Goal: Task Accomplishment & Management: Complete application form

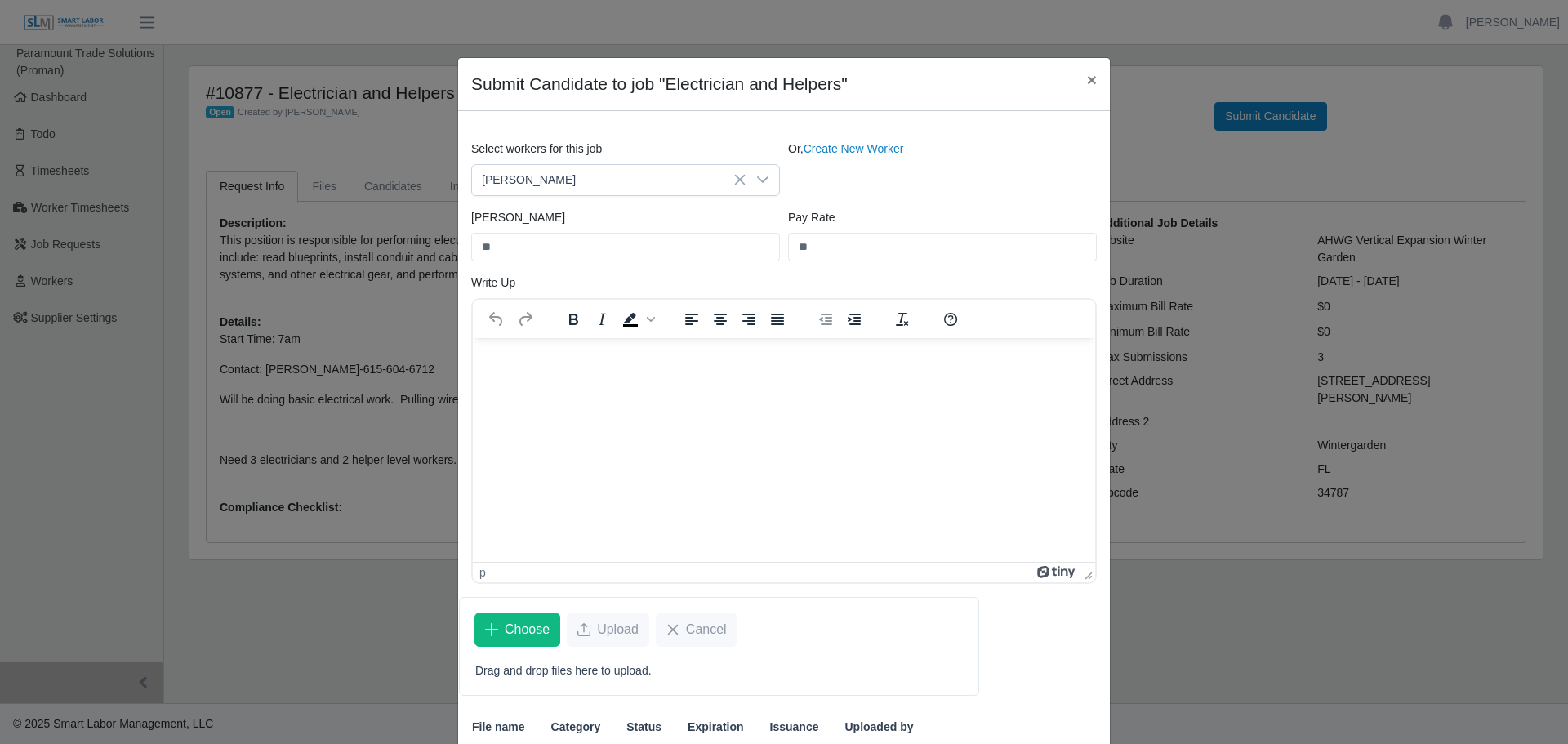
click at [730, 381] on html at bounding box center [784, 359] width 622 height 44
drag, startPoint x: 720, startPoint y: 405, endPoint x: 609, endPoint y: 402, distance: 111.0
drag, startPoint x: 609, startPoint y: 402, endPoint x: 501, endPoint y: 363, distance: 114.8
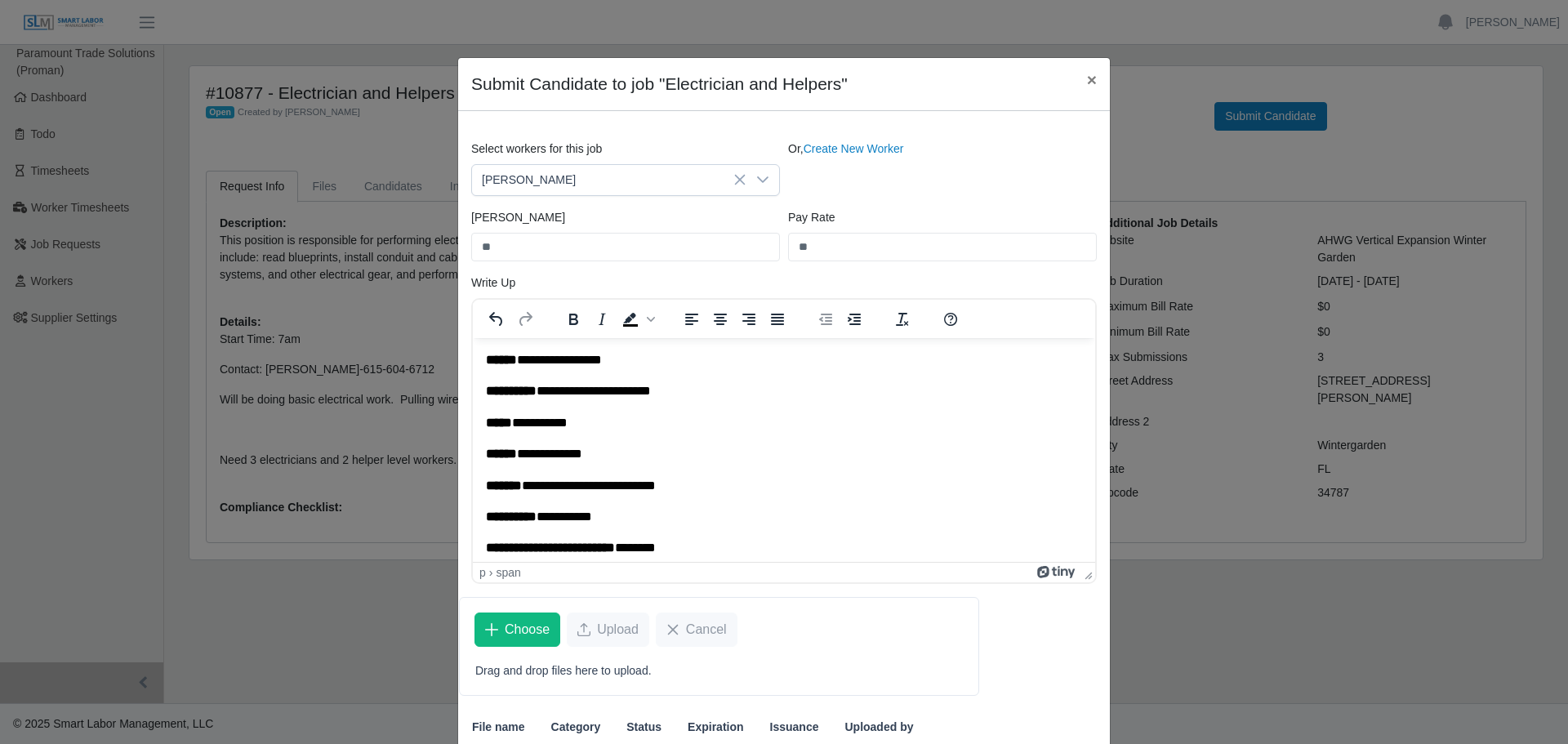
click at [609, 423] on p "**********" at bounding box center [784, 422] width 596 height 18
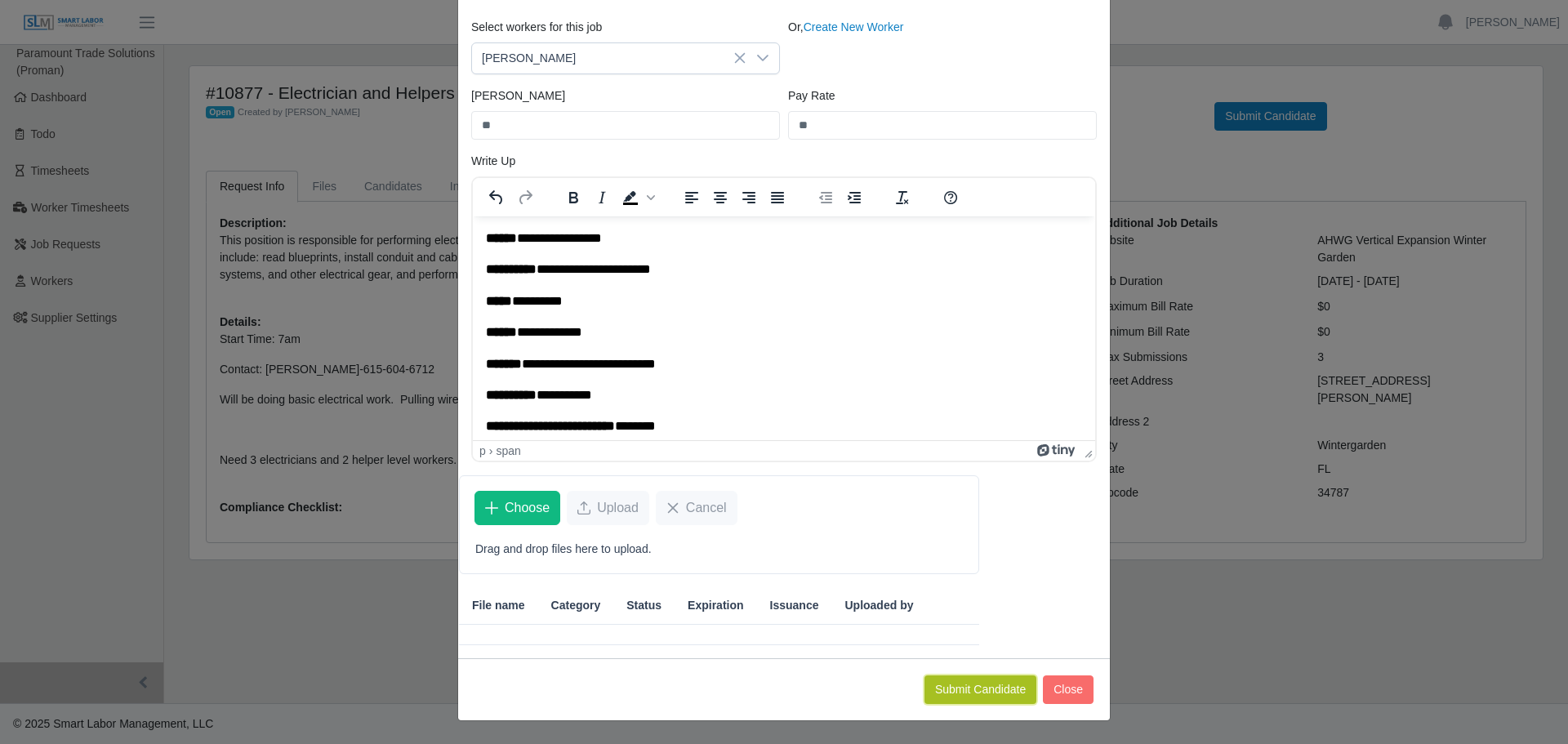
click at [1013, 692] on button "Submit Candidate" at bounding box center [981, 690] width 112 height 29
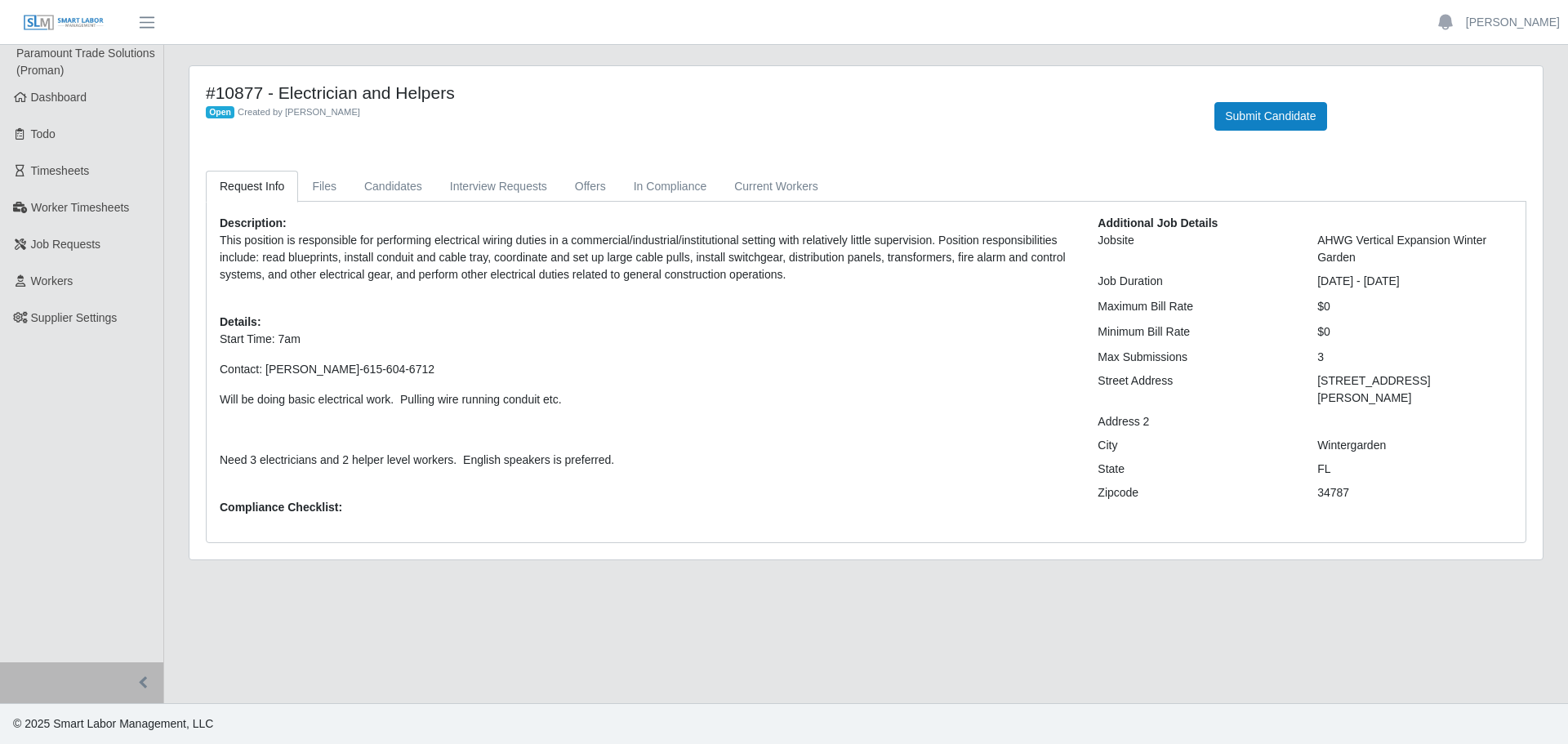
click at [55, 69] on span "Paramount Trade Solutions (Proman)" at bounding box center [85, 62] width 139 height 30
click at [95, 112] on link "Dashboard" at bounding box center [81, 97] width 163 height 36
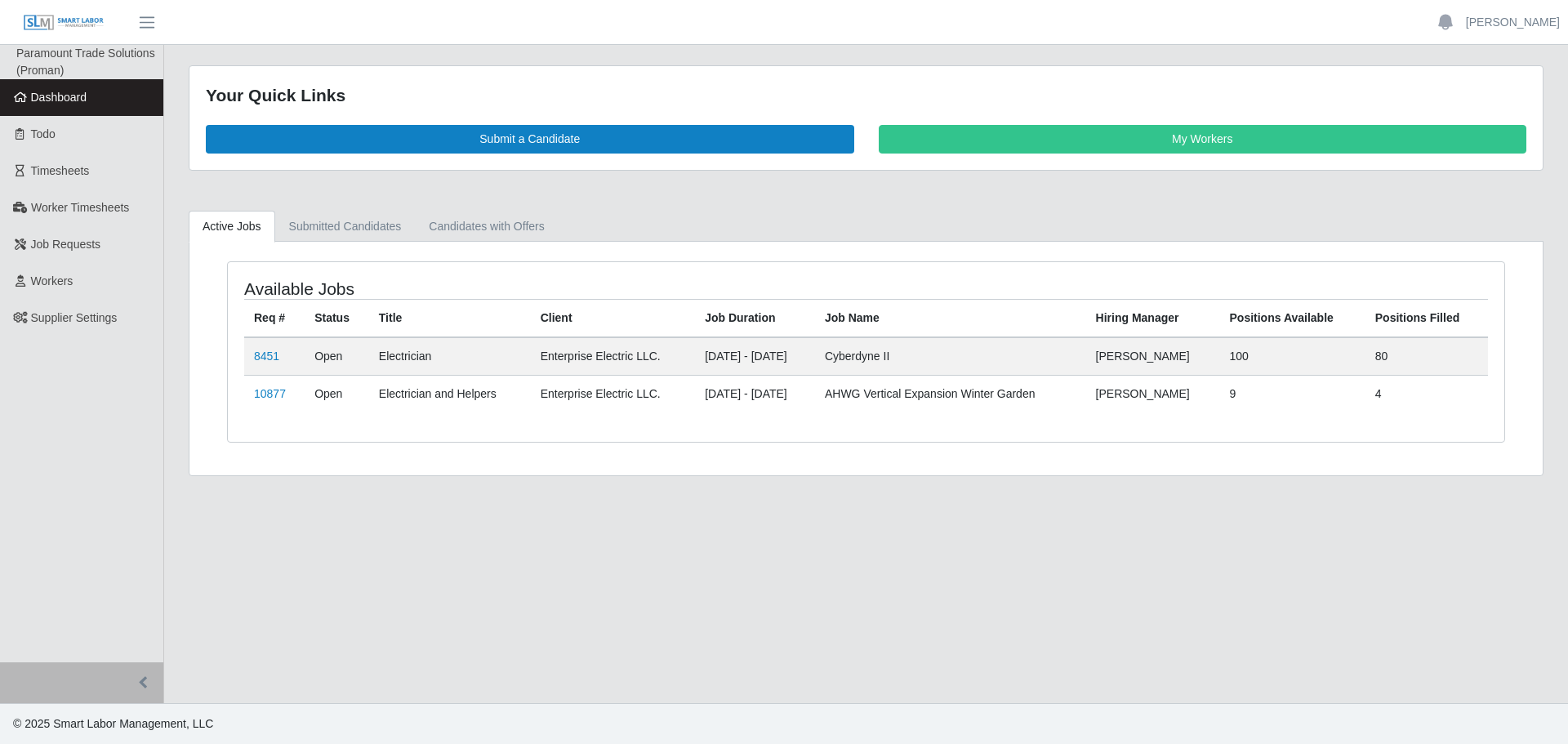
click at [1266, 117] on div "Your Quick Links Submit a Candidate My Workers" at bounding box center [866, 118] width 1353 height 104
click at [1266, 156] on div "Your Quick Links Submit a Candidate My Workers" at bounding box center [866, 118] width 1353 height 104
click at [1257, 133] on link "My Workers" at bounding box center [1203, 140] width 648 height 29
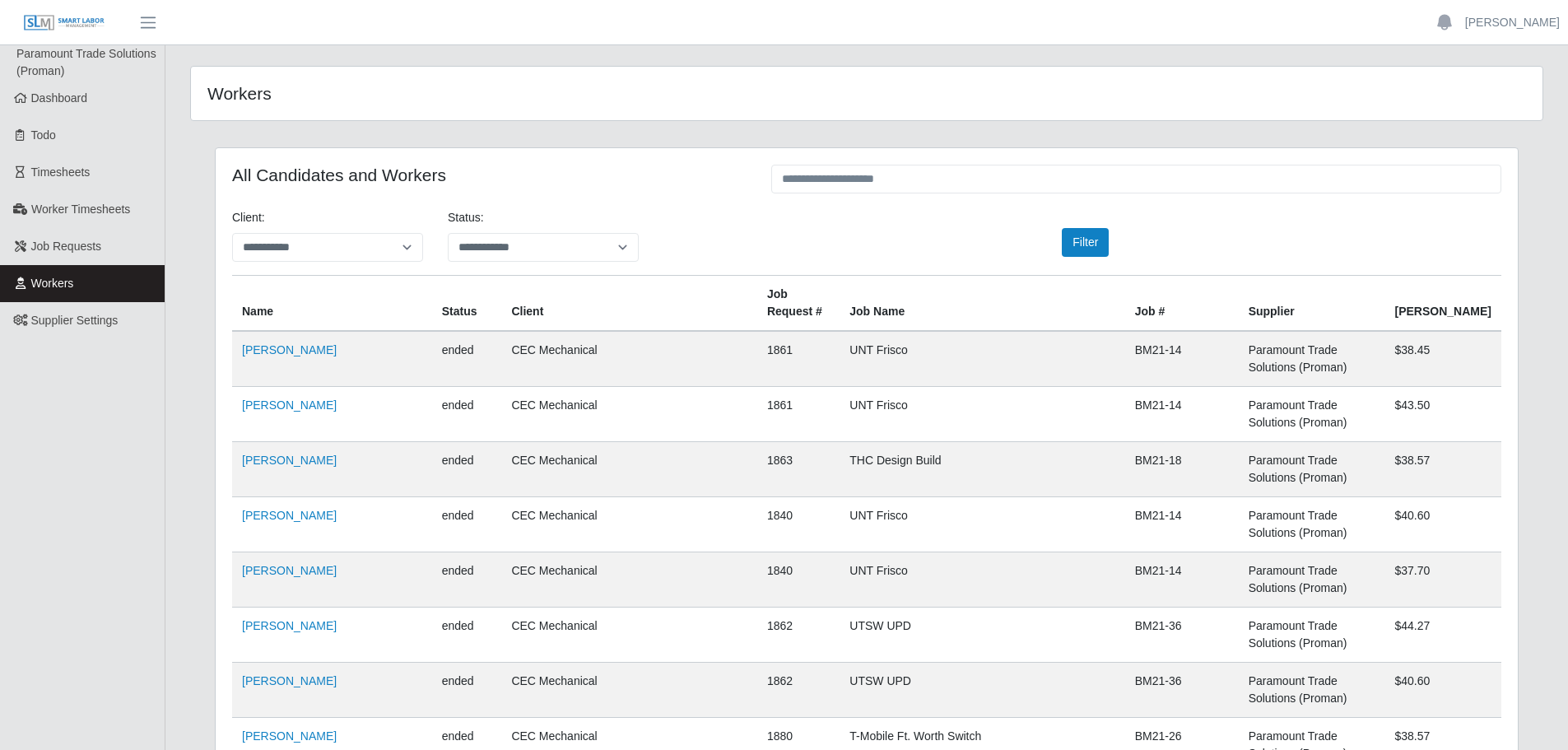
scroll to position [35913, 0]
